Goal: Task Accomplishment & Management: Manage account settings

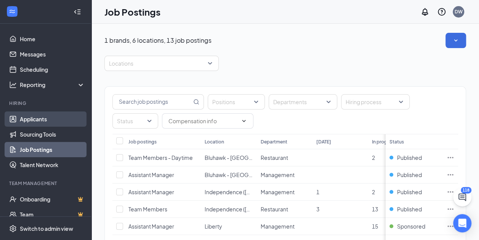
click at [30, 117] on link "Applicants" at bounding box center [52, 118] width 65 height 15
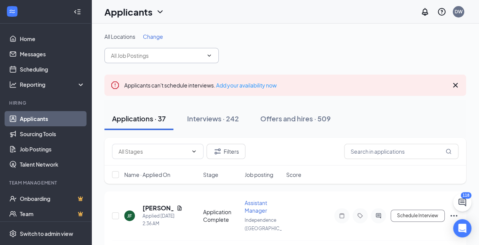
click at [206, 56] on icon "ChevronDown" at bounding box center [209, 56] width 6 height 6
click at [209, 55] on icon "ChevronDown" at bounding box center [209, 56] width 6 height 6
click at [214, 51] on span at bounding box center [161, 55] width 114 height 15
click at [161, 11] on icon "ChevronDown" at bounding box center [159, 11] width 9 height 9
click at [124, 33] on link "Applicants" at bounding box center [150, 33] width 82 height 8
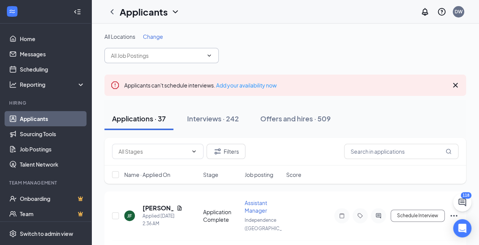
click at [128, 60] on span at bounding box center [161, 55] width 114 height 15
click at [135, 56] on input "text" at bounding box center [157, 55] width 92 height 8
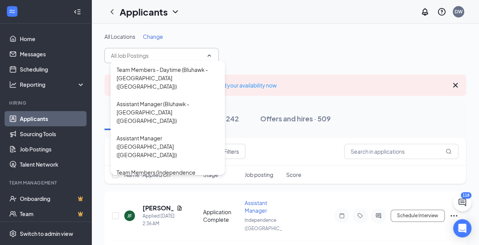
click at [136, 194] on div "Assistant Manager ([GEOGRAPHIC_DATA])" at bounding box center [168, 202] width 102 height 17
type input "Assistant Manager ([GEOGRAPHIC_DATA])"
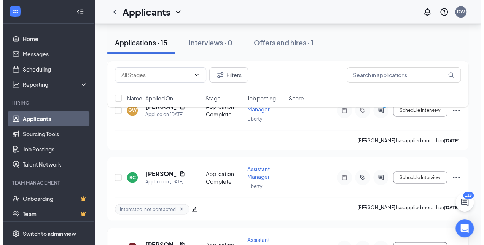
scroll to position [519, 0]
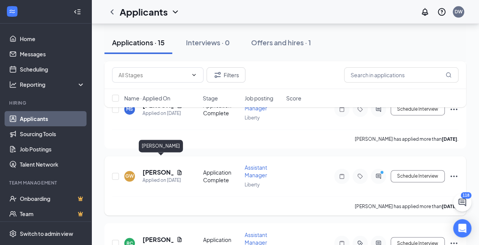
click at [152, 168] on h5 "[PERSON_NAME]" at bounding box center [157, 172] width 31 height 8
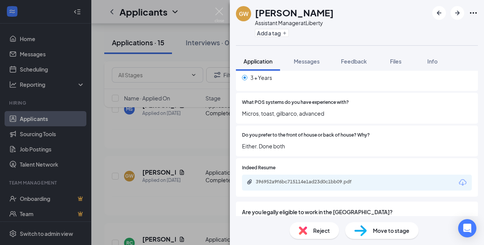
scroll to position [267, 0]
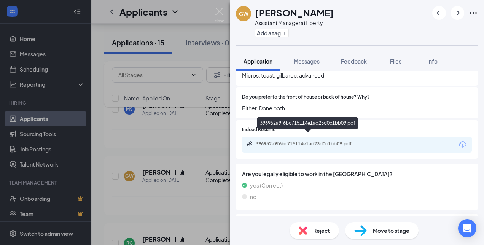
click at [273, 141] on div "396952a9f6bc715114e1ad23d0c1bb09.pdf" at bounding box center [309, 144] width 107 height 6
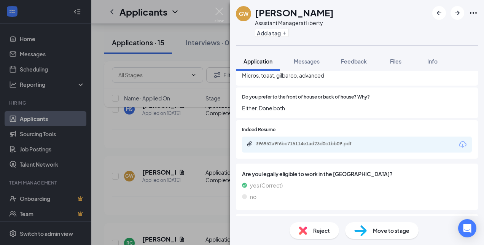
click at [307, 230] on img at bounding box center [303, 231] width 8 height 8
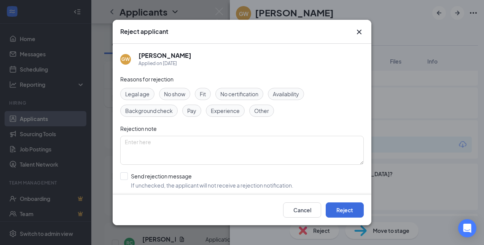
click at [265, 112] on span "Other" at bounding box center [261, 111] width 15 height 8
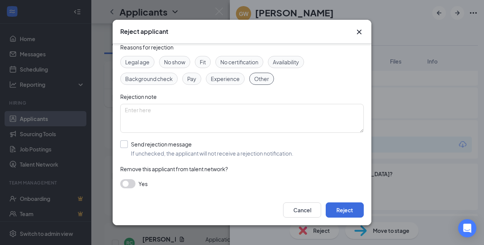
click at [124, 141] on input "Send rejection message If unchecked, the applicant will not receive a rejection…" at bounding box center [206, 149] width 173 height 17
checkbox input "true"
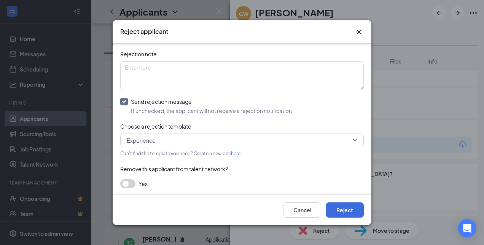
scroll to position [75, 0]
click at [152, 142] on span "Experience" at bounding box center [141, 140] width 29 height 11
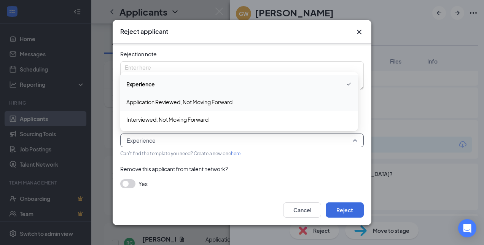
click at [163, 101] on span "Application Reviewed, Not Moving Forward" at bounding box center [179, 102] width 106 height 8
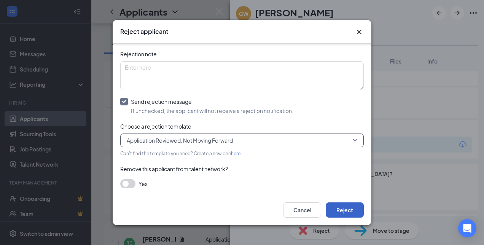
click at [342, 208] on button "Reject" at bounding box center [345, 210] width 38 height 15
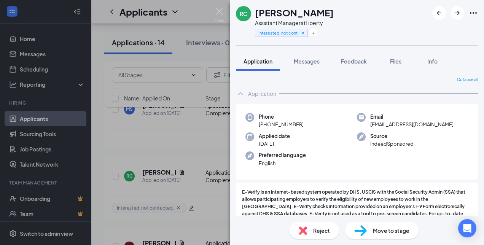
click at [201, 19] on div "RC [PERSON_NAME] Assistant Manager at Liberty Interested, not contacted. Applic…" at bounding box center [242, 122] width 484 height 245
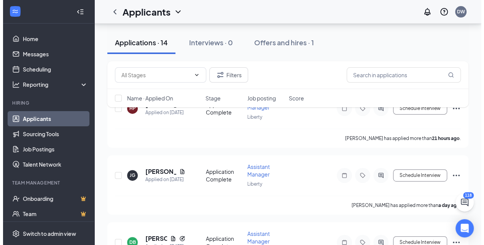
scroll to position [76, 0]
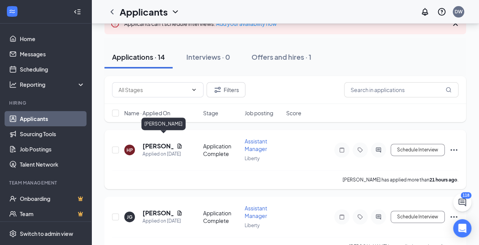
click at [150, 142] on h5 "[PERSON_NAME]" at bounding box center [157, 146] width 31 height 8
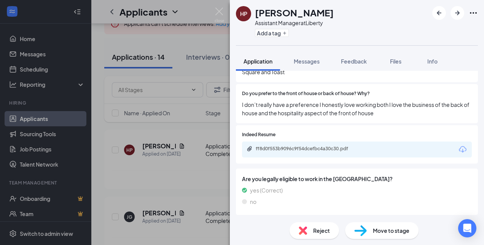
scroll to position [305, 0]
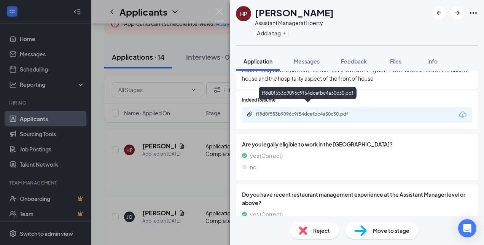
click at [277, 111] on div "ff8d0f553b9096c9f54dcefbc4a30c30.pdf" at bounding box center [309, 114] width 107 height 6
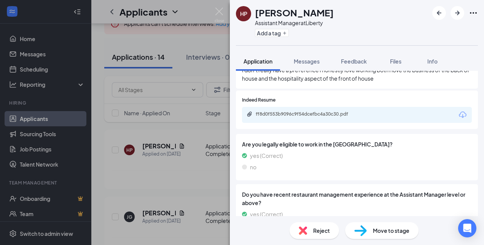
click at [323, 233] on span "Reject" at bounding box center [321, 231] width 17 height 8
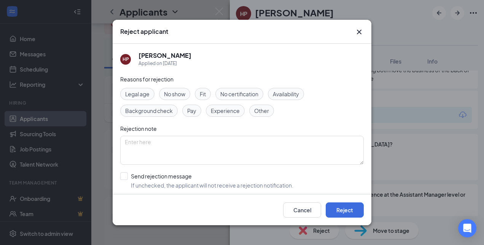
click at [264, 111] on span "Other" at bounding box center [261, 111] width 15 height 8
click at [126, 176] on input "Send rejection message If unchecked, the applicant will not receive a rejection…" at bounding box center [206, 181] width 173 height 17
checkbox input "true"
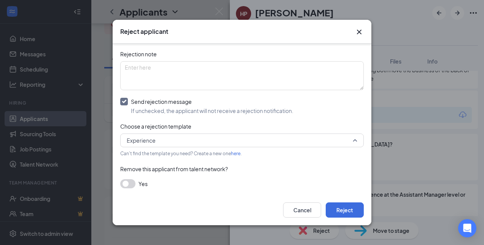
click at [150, 138] on span "Experience" at bounding box center [141, 140] width 29 height 11
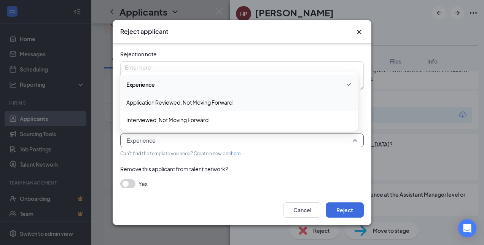
click at [154, 102] on span "Application Reviewed, Not Moving Forward" at bounding box center [179, 102] width 106 height 8
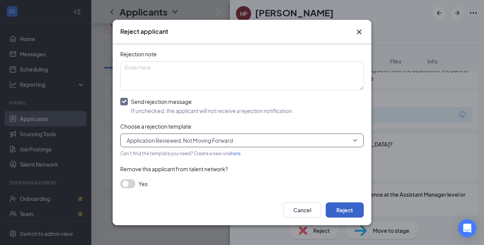
click at [342, 209] on button "Reject" at bounding box center [345, 210] width 38 height 15
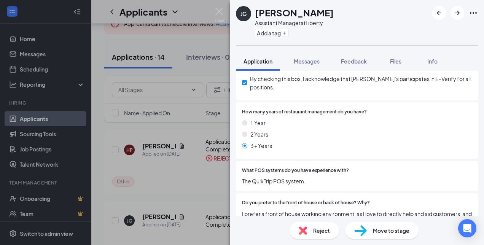
scroll to position [190, 0]
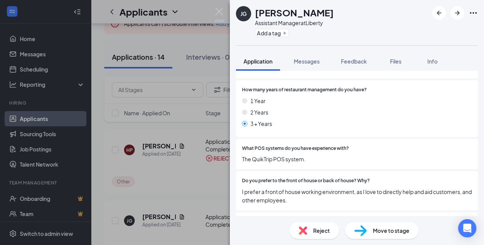
click at [318, 236] on div "Reject" at bounding box center [315, 230] width 50 height 17
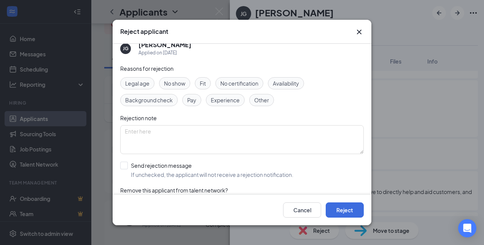
scroll to position [0, 0]
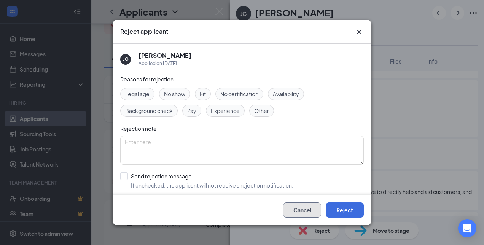
click at [304, 208] on button "Cancel" at bounding box center [302, 210] width 38 height 15
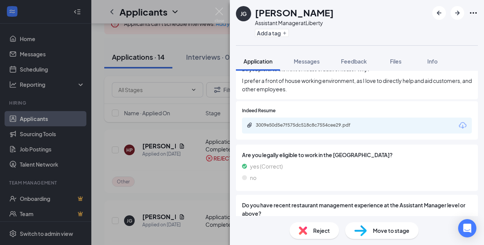
scroll to position [322, 0]
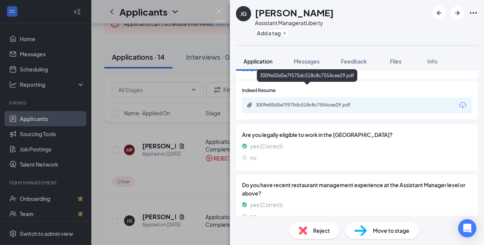
click at [282, 102] on div "3009e50d5e7f575dc518c8c7554cee29.pdf" at bounding box center [309, 105] width 107 height 6
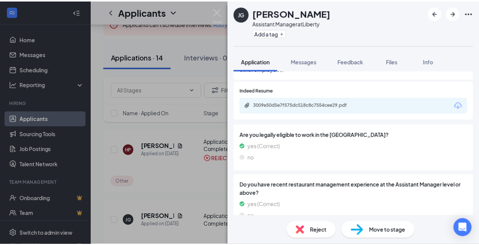
scroll to position [319, 0]
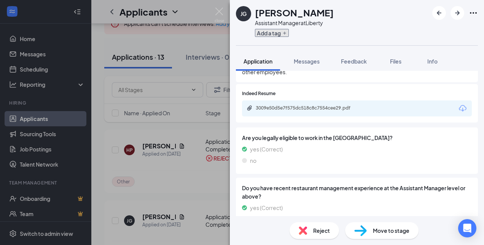
click at [267, 34] on button "Add a tag" at bounding box center [272, 33] width 34 height 8
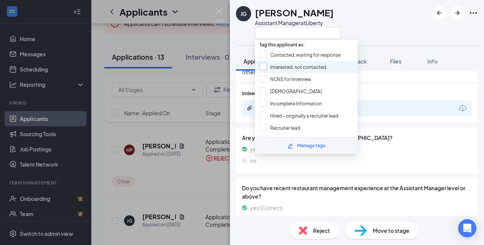
click at [285, 66] on input "Interested, not contacted." at bounding box center [294, 67] width 68 height 8
checkbox input "true"
click at [218, 12] on img at bounding box center [220, 15] width 10 height 15
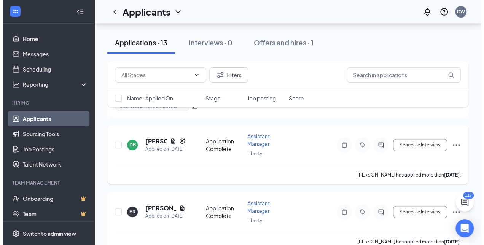
scroll to position [152, 0]
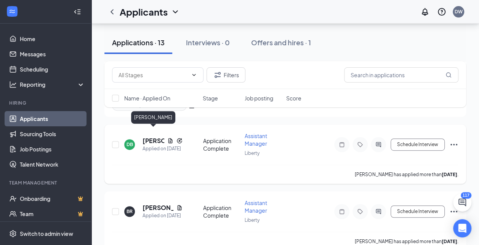
click at [152, 137] on h5 "[PERSON_NAME]" at bounding box center [153, 141] width 22 height 8
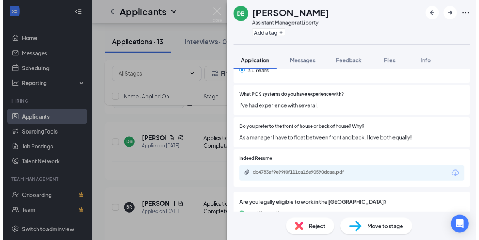
scroll to position [267, 0]
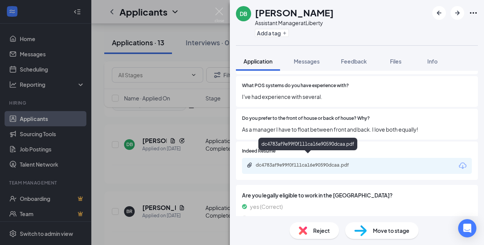
click at [278, 162] on div "dc4783af9e99f0f111ca16e90590dcaa.pdf" at bounding box center [309, 165] width 107 height 6
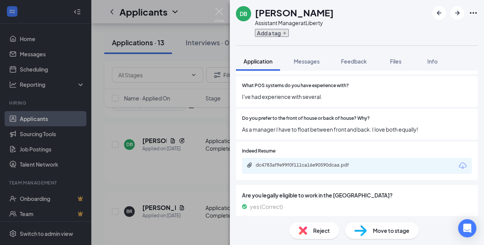
click at [282, 35] on button "Add a tag" at bounding box center [272, 33] width 34 height 8
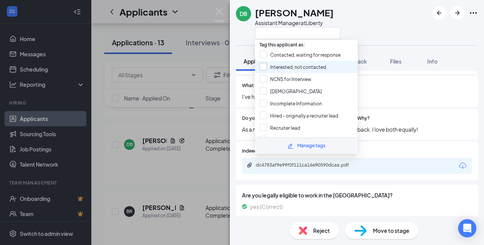
click at [279, 65] on input "Interested, not contacted." at bounding box center [294, 67] width 68 height 8
checkbox input "true"
click at [218, 11] on img at bounding box center [220, 15] width 10 height 15
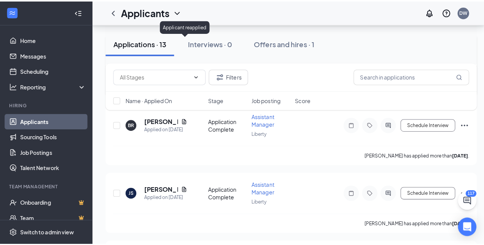
scroll to position [229, 0]
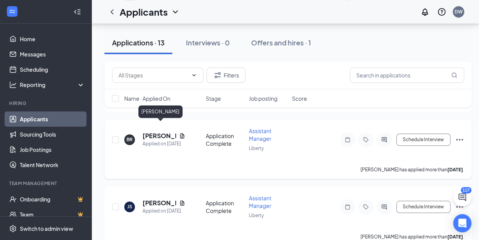
click at [158, 131] on h5 "[PERSON_NAME]" at bounding box center [159, 135] width 34 height 8
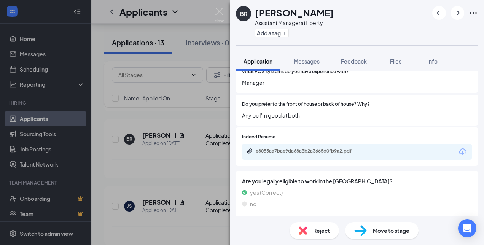
scroll to position [267, 0]
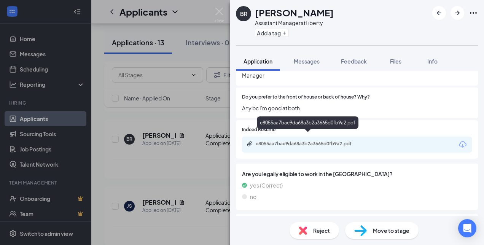
click at [294, 141] on div "e8055aa7bae9da68a3b2a3665d0fb9a2.pdf" at bounding box center [309, 144] width 107 height 6
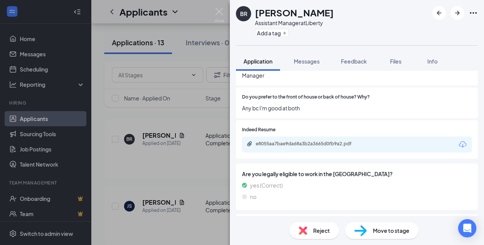
click at [317, 233] on span "Reject" at bounding box center [321, 231] width 17 height 8
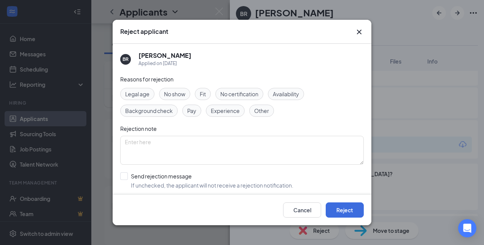
click at [267, 108] on span "Other" at bounding box center [261, 111] width 15 height 8
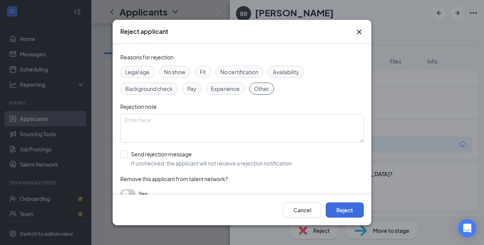
scroll to position [32, 0]
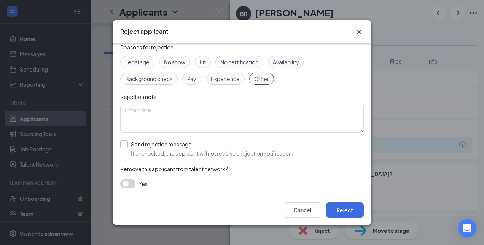
click at [126, 142] on input "Send rejection message If unchecked, the applicant will not receive a rejection…" at bounding box center [206, 149] width 173 height 17
checkbox input "true"
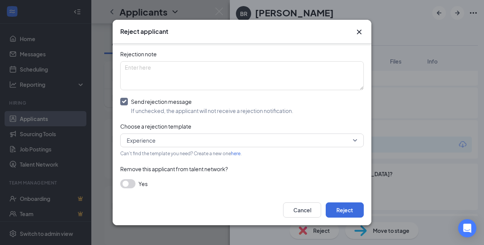
scroll to position [75, 0]
click at [167, 141] on span "Experience" at bounding box center [239, 140] width 224 height 11
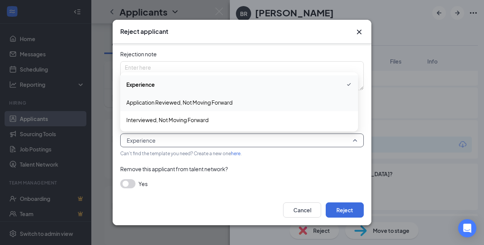
click at [164, 101] on span "Application Reviewed, Not Moving Forward" at bounding box center [179, 102] width 106 height 8
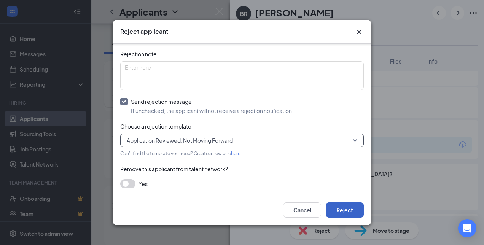
click at [343, 209] on button "Reject" at bounding box center [345, 210] width 38 height 15
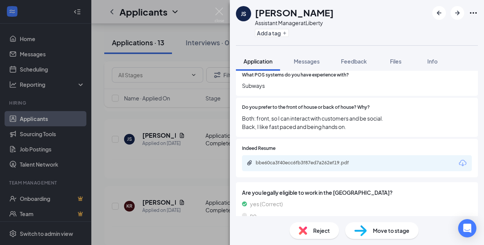
scroll to position [267, 0]
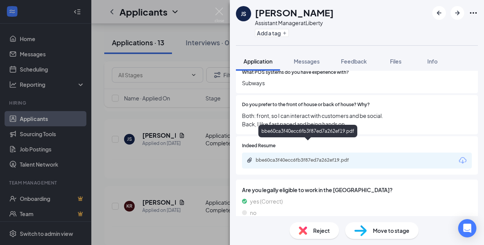
click at [299, 157] on div "bbe60ca3f40ecc6fb3f87ed7a262ef19.pdf" at bounding box center [309, 160] width 107 height 6
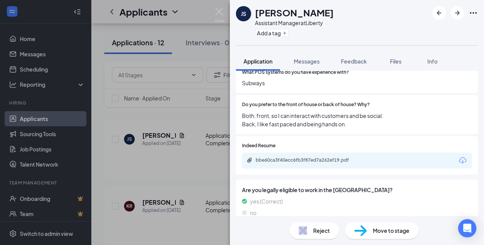
click at [310, 229] on div "Reject" at bounding box center [315, 230] width 50 height 17
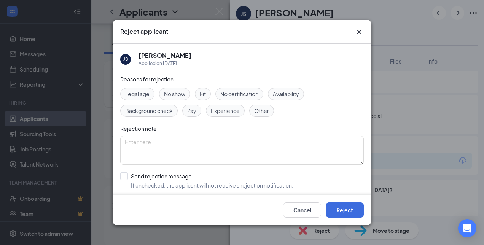
click at [257, 107] on span "Other" at bounding box center [261, 111] width 15 height 8
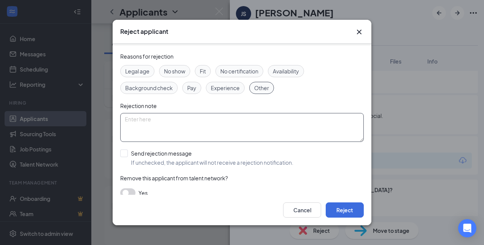
scroll to position [32, 0]
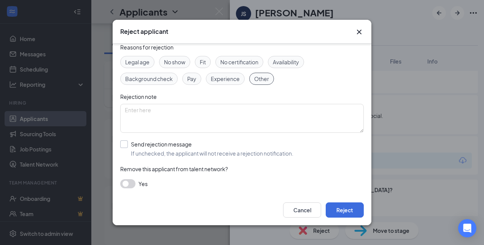
click at [125, 143] on input "Send rejection message If unchecked, the applicant will not receive a rejection…" at bounding box center [206, 149] width 173 height 17
checkbox input "true"
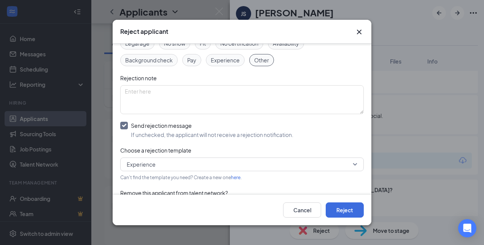
scroll to position [75, 0]
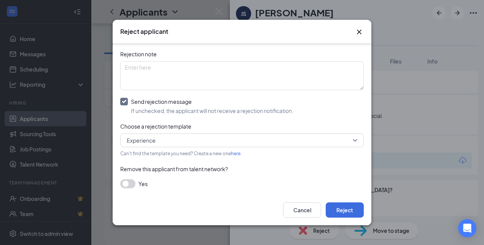
click at [170, 138] on span "Experience" at bounding box center [239, 140] width 224 height 11
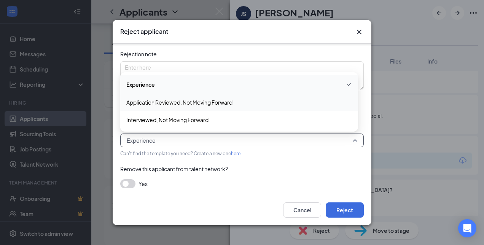
click at [153, 102] on span "Application Reviewed, Not Moving Forward" at bounding box center [179, 102] width 106 height 8
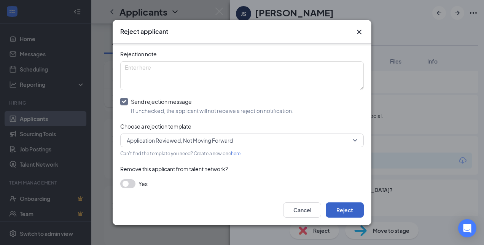
click at [344, 212] on button "Reject" at bounding box center [345, 210] width 38 height 15
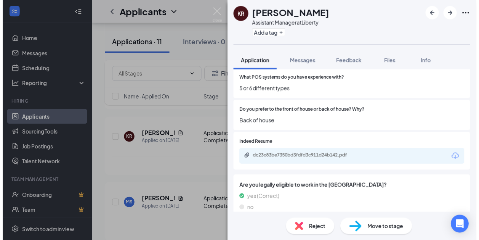
scroll to position [267, 0]
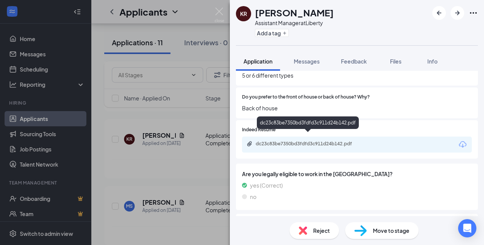
click at [274, 141] on div "dc23c83be7350bd3fdfd3c911d24b142.pdf" at bounding box center [309, 144] width 107 height 6
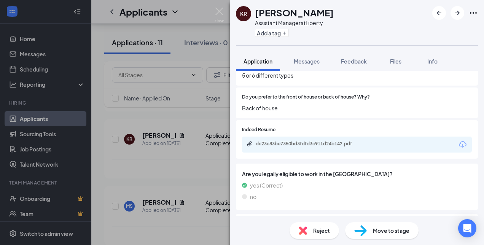
click at [475, 14] on icon "Ellipses" at bounding box center [473, 12] width 9 height 9
click at [142, 160] on div "KR [PERSON_NAME] Assistant Manager at Liberty Add a tag Application Messages Fe…" at bounding box center [242, 122] width 484 height 245
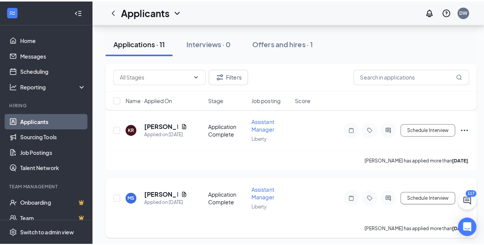
scroll to position [229, 0]
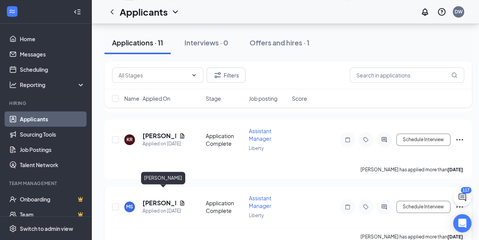
click at [149, 198] on h5 "[PERSON_NAME]" at bounding box center [159, 202] width 34 height 8
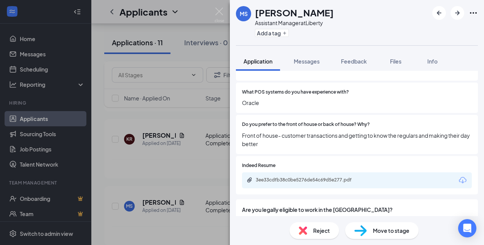
scroll to position [246, 0]
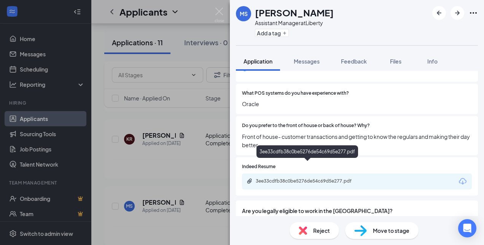
click at [274, 178] on div "3ee33cdfb38c0be5276de54c69d5e277.pdf" at bounding box center [309, 181] width 107 height 6
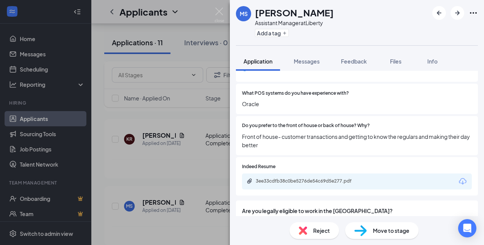
click at [321, 232] on span "Reject" at bounding box center [321, 231] width 17 height 8
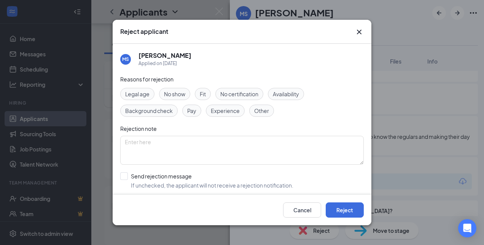
click at [262, 109] on span "Other" at bounding box center [261, 111] width 15 height 8
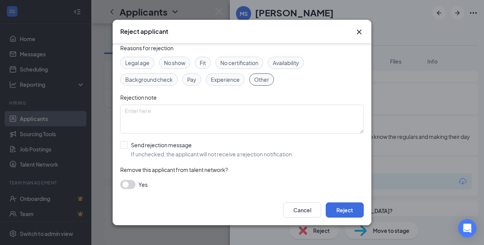
scroll to position [32, 0]
click at [124, 144] on input "Send rejection message If unchecked, the applicant will not receive a rejection…" at bounding box center [206, 149] width 173 height 17
checkbox input "true"
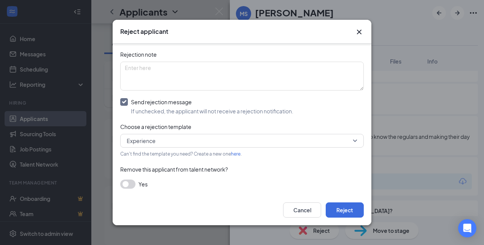
scroll to position [75, 0]
click at [178, 143] on span "Experience" at bounding box center [239, 140] width 224 height 11
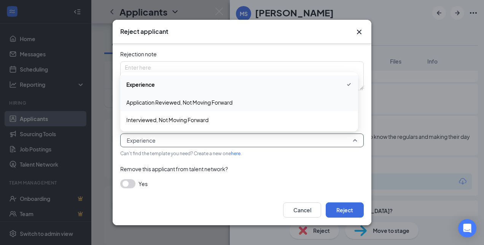
click at [149, 103] on span "Application Reviewed, Not Moving Forward" at bounding box center [179, 102] width 106 height 8
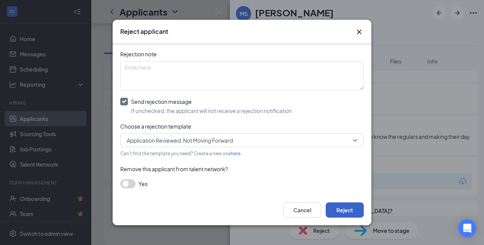
click at [343, 203] on button "Reject" at bounding box center [345, 210] width 38 height 15
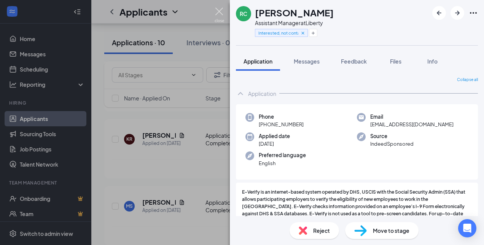
click at [218, 11] on img at bounding box center [220, 15] width 10 height 15
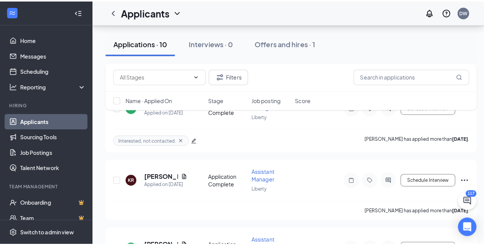
scroll to position [190, 0]
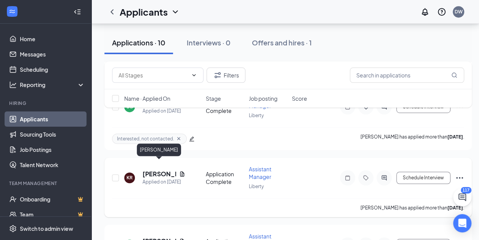
click at [158, 169] on h5 "[PERSON_NAME]" at bounding box center [159, 173] width 34 height 8
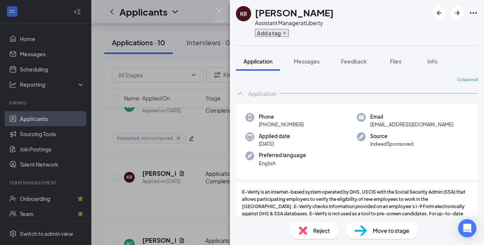
click at [283, 34] on icon "Plus" at bounding box center [285, 33] width 5 height 5
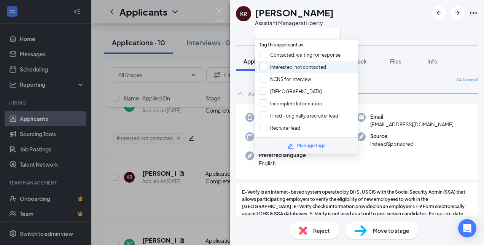
click at [280, 66] on input "Interested, not contacted." at bounding box center [294, 67] width 68 height 8
checkbox input "true"
click at [325, 175] on div "Phone [PHONE_NUMBER] Email [EMAIL_ADDRESS][DOMAIN_NAME] Applied date [DATE] Sou…" at bounding box center [357, 142] width 242 height 76
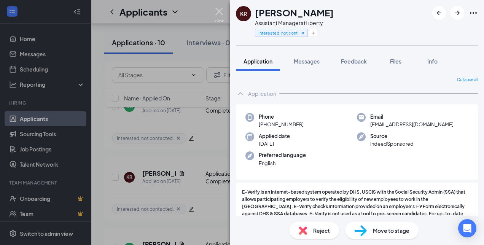
click at [217, 11] on img at bounding box center [220, 15] width 10 height 15
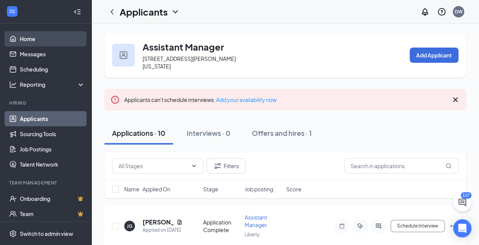
click at [30, 40] on link "Home" at bounding box center [52, 38] width 65 height 15
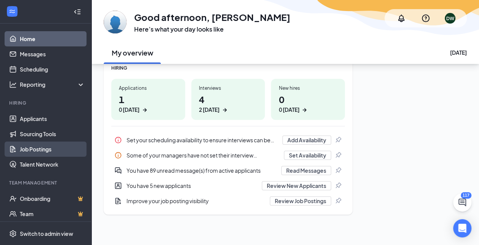
click at [30, 148] on link "Job Postings" at bounding box center [52, 149] width 65 height 15
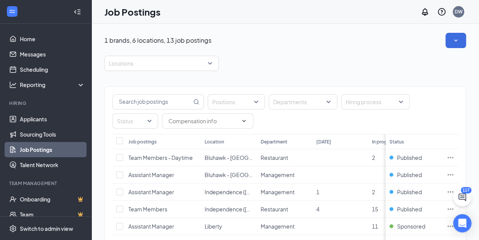
click at [345, 123] on div "Positions Departments Hiring process Status" at bounding box center [284, 111] width 345 height 34
